Goal: Task Accomplishment & Management: Complete application form

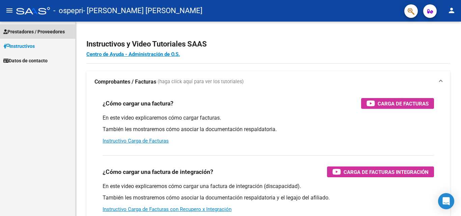
click at [46, 33] on span "Prestadores / Proveedores" at bounding box center [33, 31] width 61 height 7
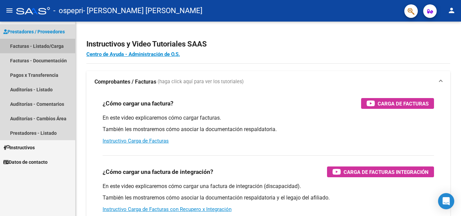
click at [48, 46] on link "Facturas - Listado/Carga" at bounding box center [37, 46] width 75 height 15
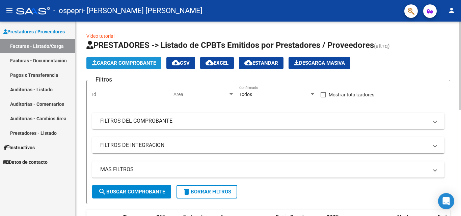
click at [122, 60] on span "Cargar Comprobante" at bounding box center [124, 63] width 64 height 6
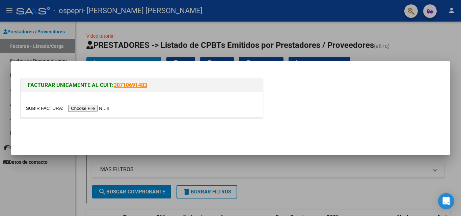
click at [94, 108] on input "file" at bounding box center [68, 108] width 85 height 7
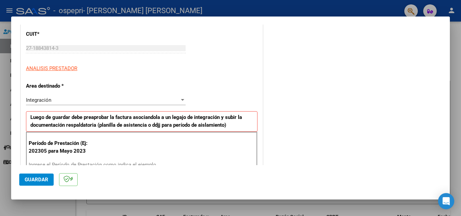
scroll to position [130, 0]
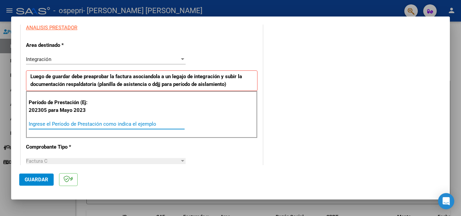
click at [37, 125] on input "Ingrese el Período de Prestación como indica el ejemplo" at bounding box center [107, 124] width 156 height 6
type input "202507"
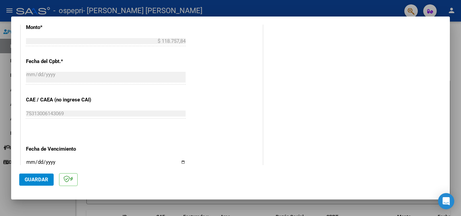
scroll to position [388, 0]
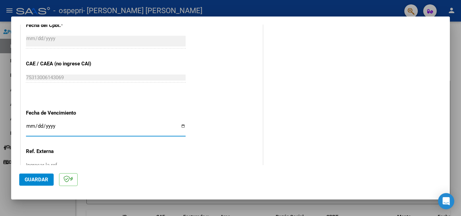
click at [181, 126] on input "Ingresar la fecha" at bounding box center [106, 128] width 160 height 11
type input "[DATE]"
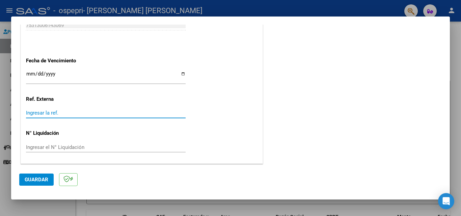
click at [37, 115] on input "Ingresar la ref." at bounding box center [106, 113] width 160 height 6
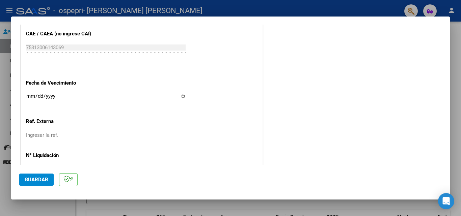
scroll to position [418, 0]
click at [58, 136] on input "Ingresar la ref." at bounding box center [106, 136] width 160 height 6
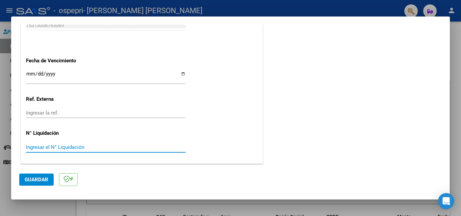
click at [30, 147] on input "Ingresar el N° Liquidación" at bounding box center [106, 147] width 160 height 6
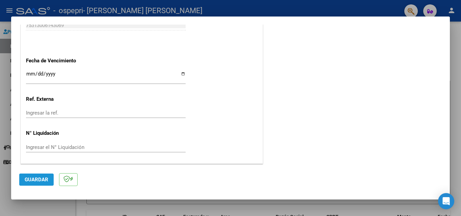
click at [34, 180] on span "Guardar" at bounding box center [37, 180] width 24 height 6
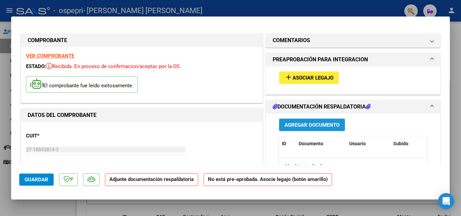
click at [309, 124] on span "Agregar Documento" at bounding box center [311, 125] width 55 height 6
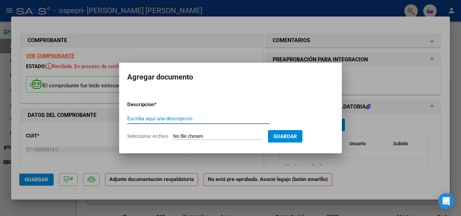
click at [134, 117] on input "Escriba aquí una descripcion" at bounding box center [198, 119] width 142 height 6
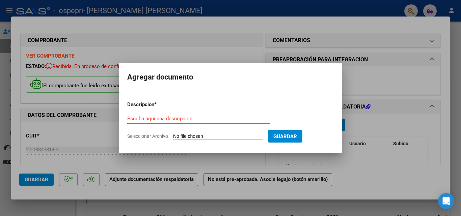
click at [146, 136] on span "Seleccionar Archivo" at bounding box center [147, 136] width 41 height 5
click at [173, 136] on input "Seleccionar Archivo" at bounding box center [217, 137] width 89 height 6
type input "C:\fakepath\Asistencia [PERSON_NAME].pdf"
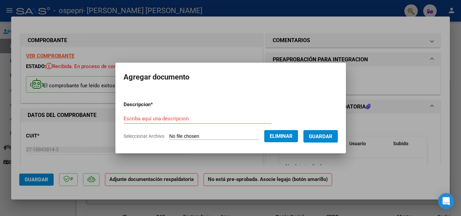
click at [123, 118] on input "Escriba aquí una descripcion" at bounding box center [197, 119] width 148 height 6
type input "a"
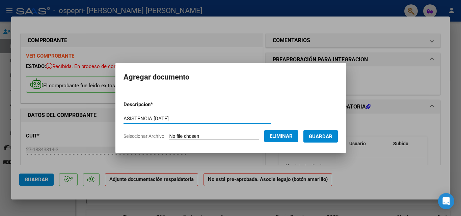
type input "ASISTENCIA [DATE]"
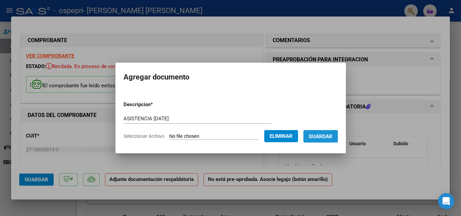
click at [329, 134] on span "Guardar" at bounding box center [321, 137] width 24 height 6
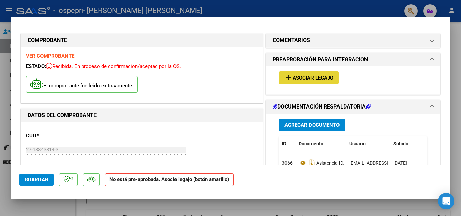
click at [302, 79] on span "Asociar Legajo" at bounding box center [312, 78] width 41 height 6
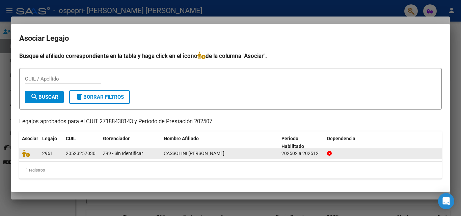
click at [51, 155] on span "2961" at bounding box center [47, 153] width 11 height 5
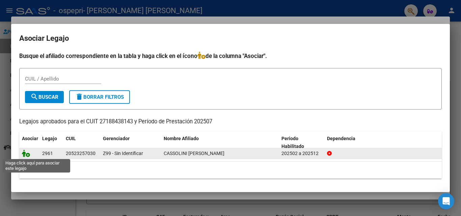
click at [26, 153] on icon at bounding box center [26, 153] width 8 height 7
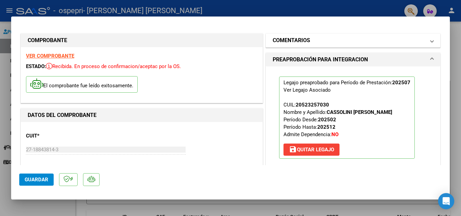
click at [421, 41] on span "COMENTARIOS" at bounding box center [352, 40] width 158 height 8
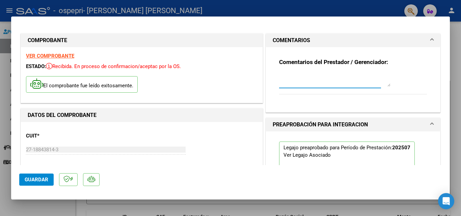
click at [287, 81] on textarea at bounding box center [334, 79] width 111 height 13
type textarea "NO PUDE HACER LA PRELIQUIDACION, EL SISTEMA NO ME DEJO."
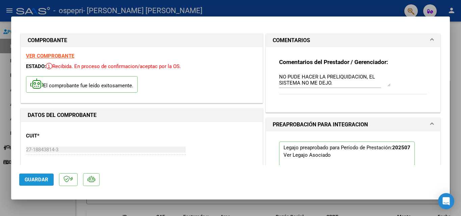
click at [33, 178] on span "Guardar" at bounding box center [37, 180] width 24 height 6
click at [242, 5] on div at bounding box center [230, 108] width 461 height 216
